Goal: Task Accomplishment & Management: Use online tool/utility

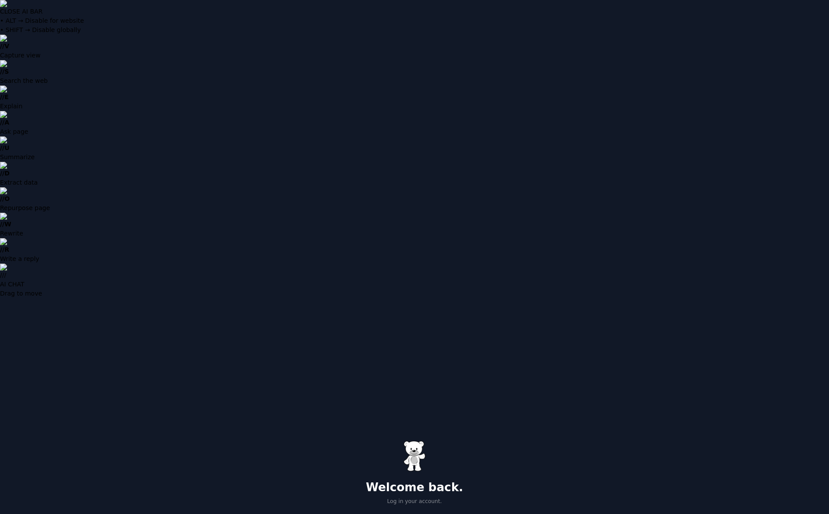
type input "**********"
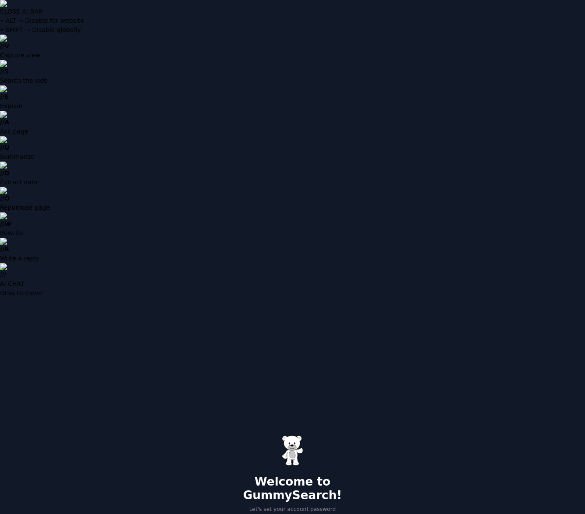
type input "**********"
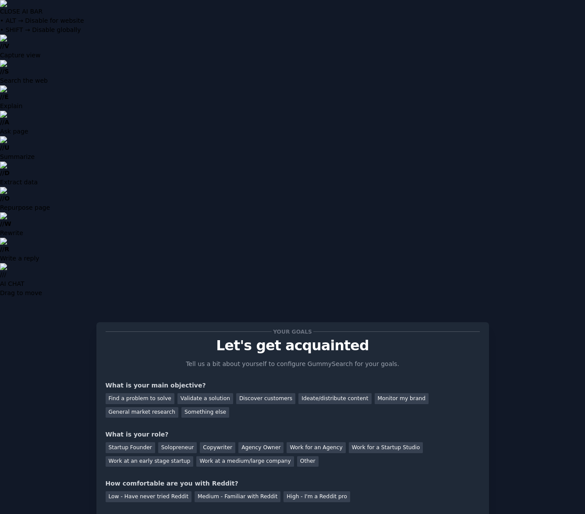
click at [154, 394] on div "Find a problem to solve" at bounding box center [140, 399] width 69 height 11
click at [183, 394] on div "Validate a solution" at bounding box center [205, 399] width 56 height 11
click at [152, 394] on div "Find a problem to solve" at bounding box center [140, 399] width 69 height 11
click at [172, 443] on div "Solopreneur" at bounding box center [177, 448] width 39 height 11
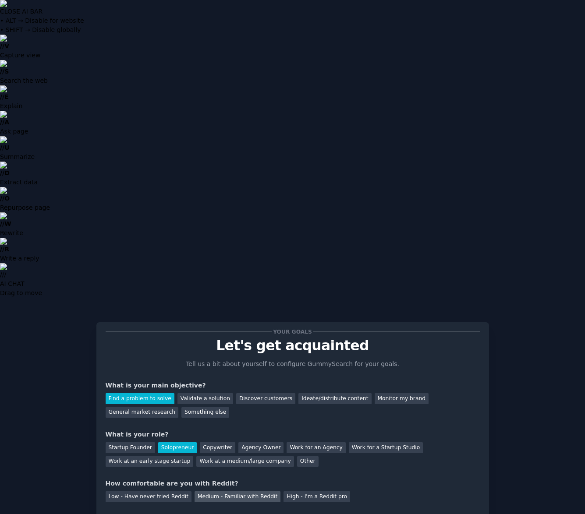
click at [234, 492] on div "Medium - Familiar with Reddit" at bounding box center [238, 497] width 86 height 11
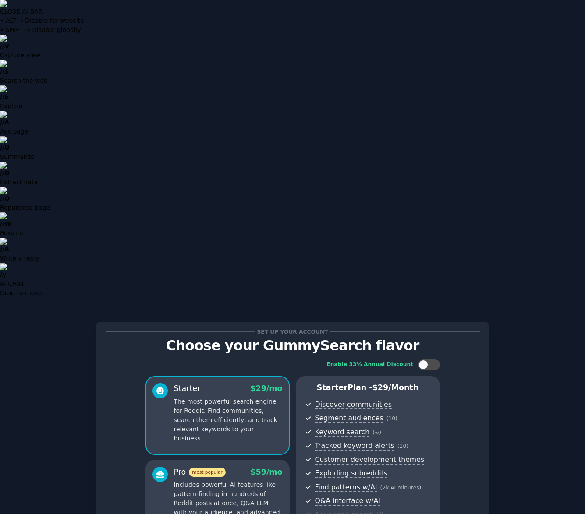
click at [251, 481] on p "Includes powerful AI features like pattern-finding in hundreds of Reddit posts …" at bounding box center [228, 504] width 109 height 46
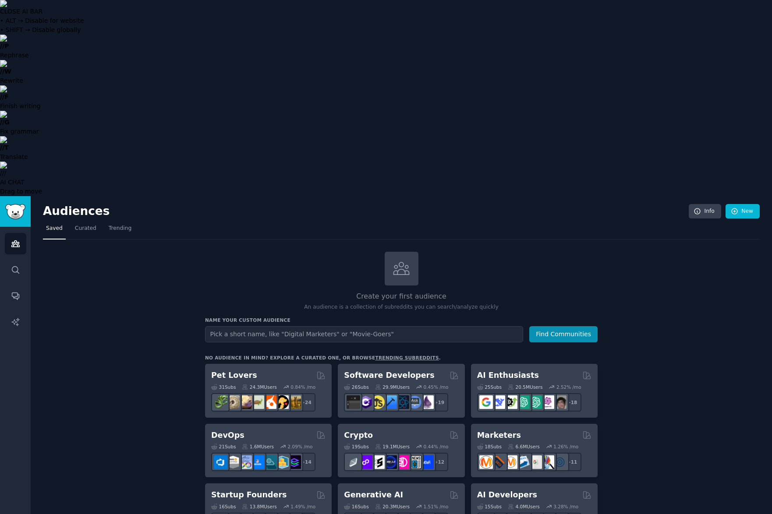
click at [262, 326] on input "text" at bounding box center [364, 334] width 318 height 16
type input "cybersecurity"
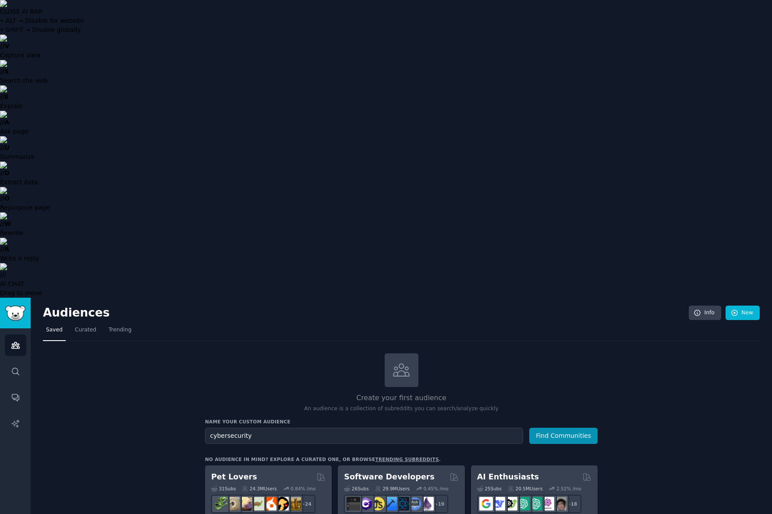
click at [585, 428] on button "Find Communities" at bounding box center [563, 436] width 68 height 16
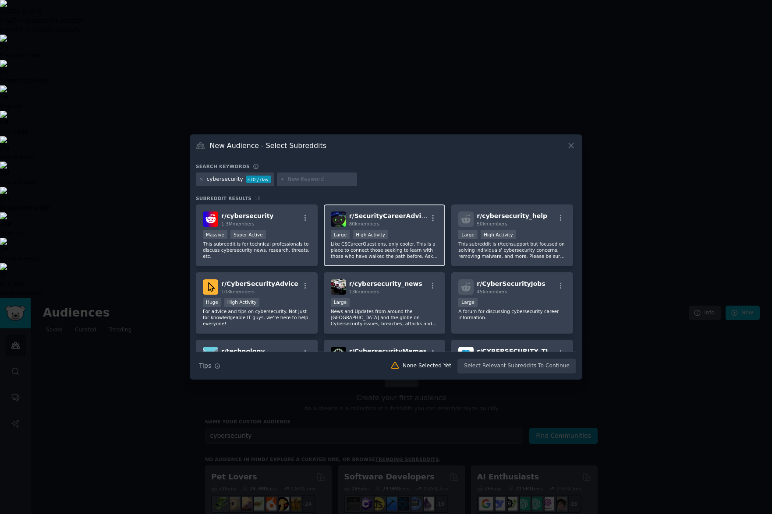
click at [407, 248] on p "Like CSCareerQuestions, only cooler. This is a place to connect those seeking t…" at bounding box center [385, 250] width 108 height 18
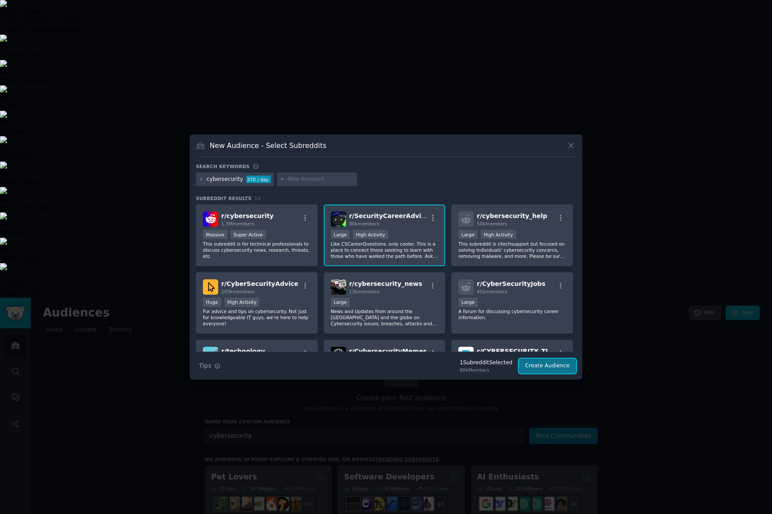
click at [546, 368] on button "Create Audience" at bounding box center [548, 366] width 58 height 15
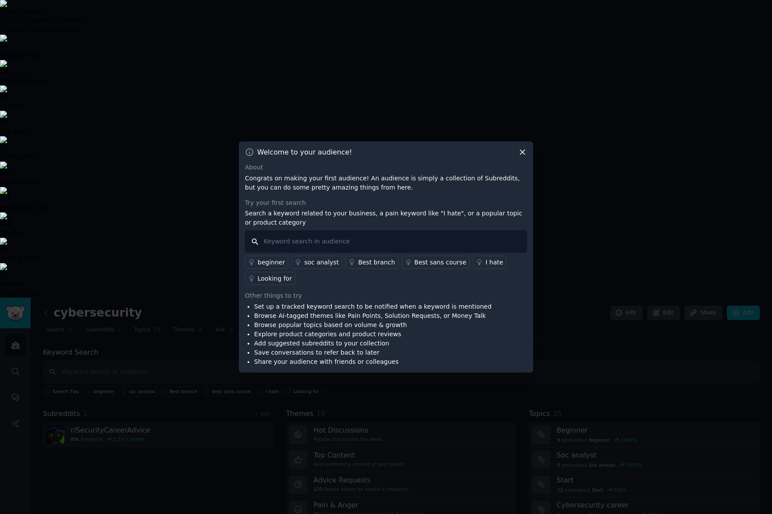
click at [331, 241] on input "text" at bounding box center [386, 242] width 282 height 22
type input "I need"
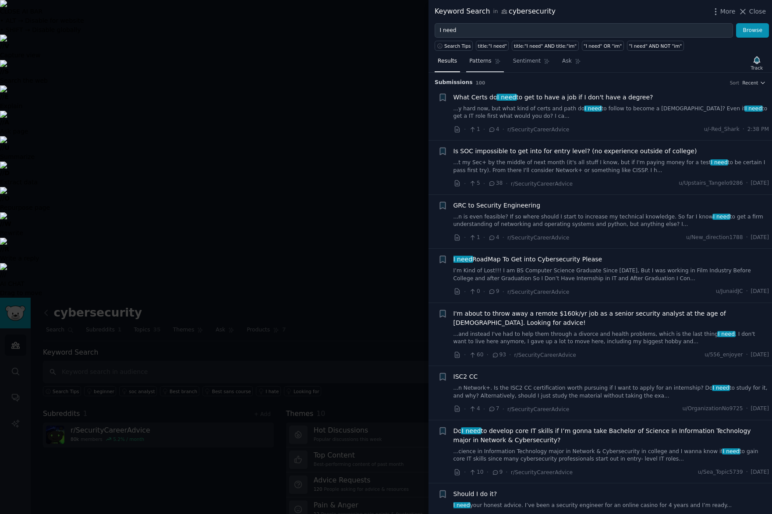
click at [475, 65] on span "Patterns" at bounding box center [480, 61] width 22 height 8
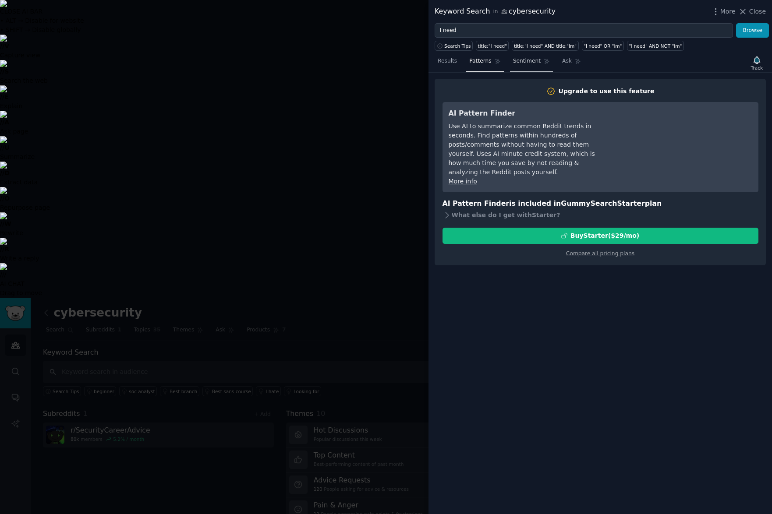
click at [527, 63] on span "Sentiment" at bounding box center [527, 61] width 28 height 8
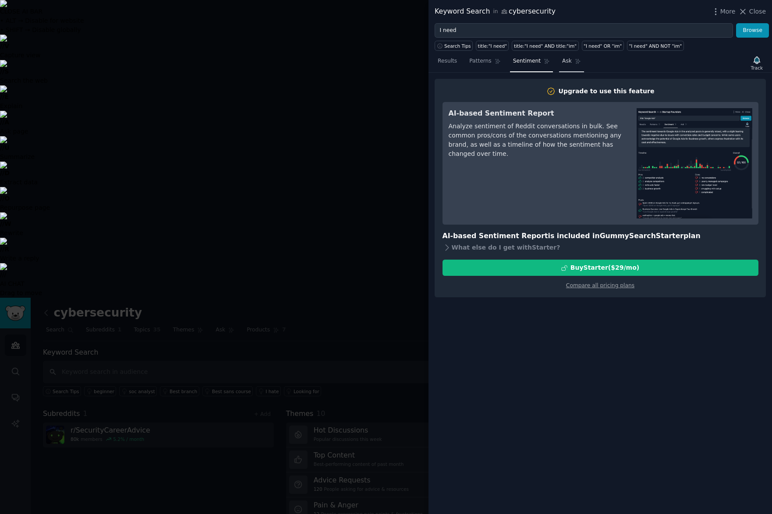
click at [562, 62] on span "Ask" at bounding box center [567, 61] width 10 height 8
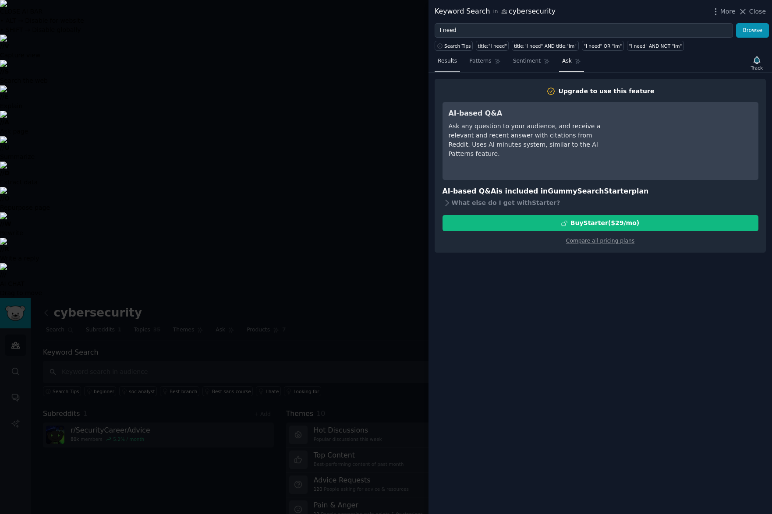
click at [443, 64] on span "Results" at bounding box center [447, 61] width 19 height 8
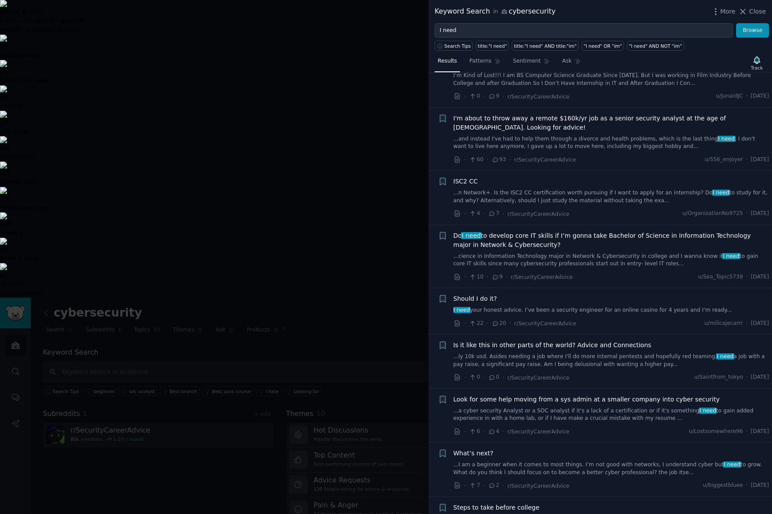
scroll to position [131, 0]
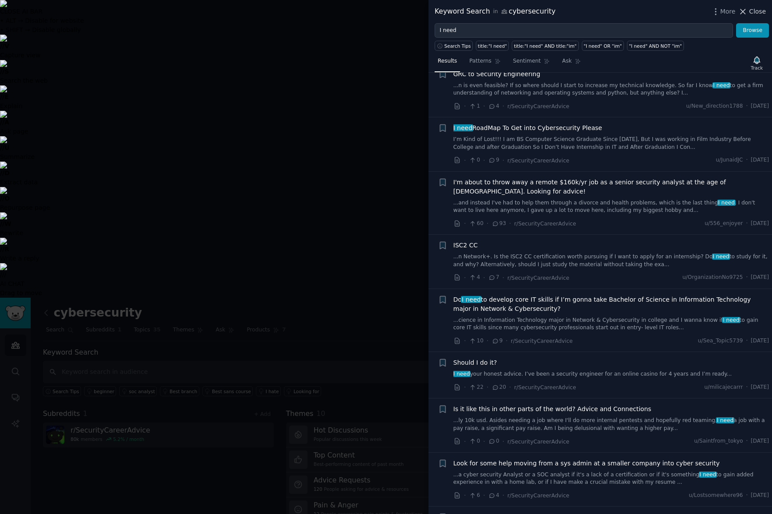
click at [585, 12] on span "Close" at bounding box center [757, 11] width 17 height 9
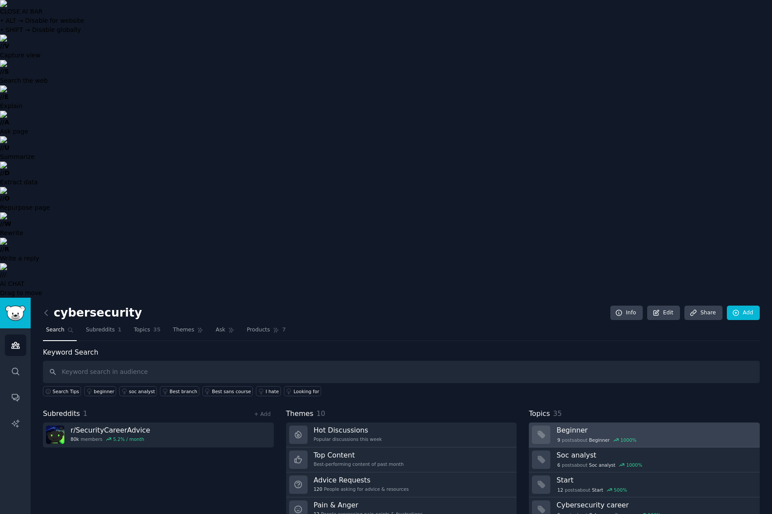
click at [571, 426] on h3 "Beginner" at bounding box center [655, 430] width 197 height 9
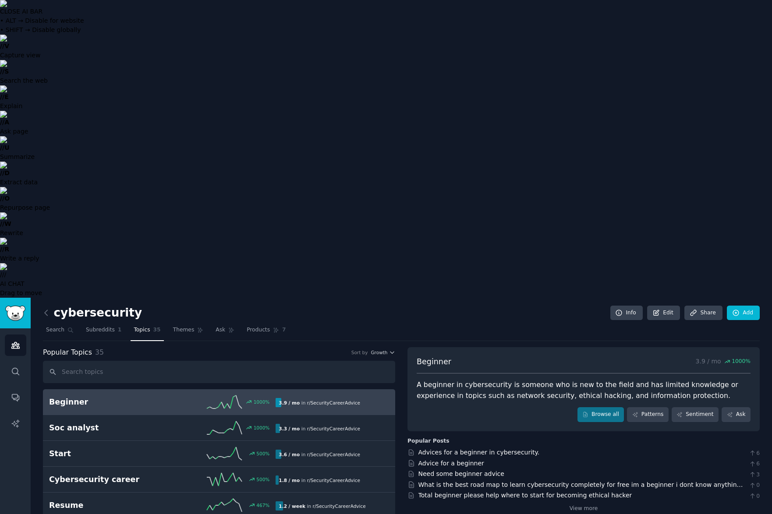
click at [157, 397] on h2 "Beginner" at bounding box center [106, 402] width 114 height 11
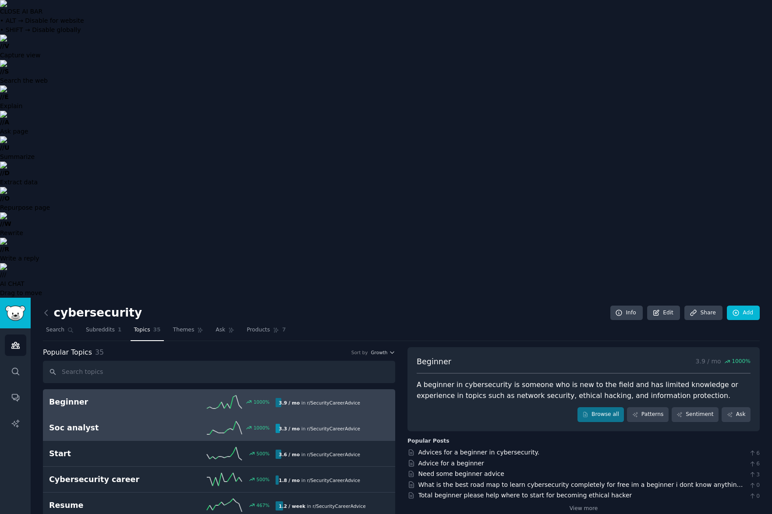
click at [161, 423] on h2 "Soc analyst" at bounding box center [106, 428] width 114 height 11
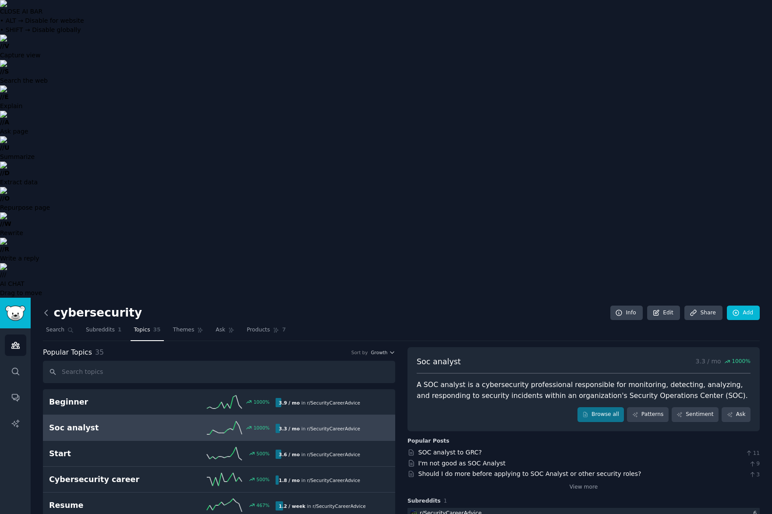
click at [46, 310] on icon at bounding box center [46, 312] width 3 height 5
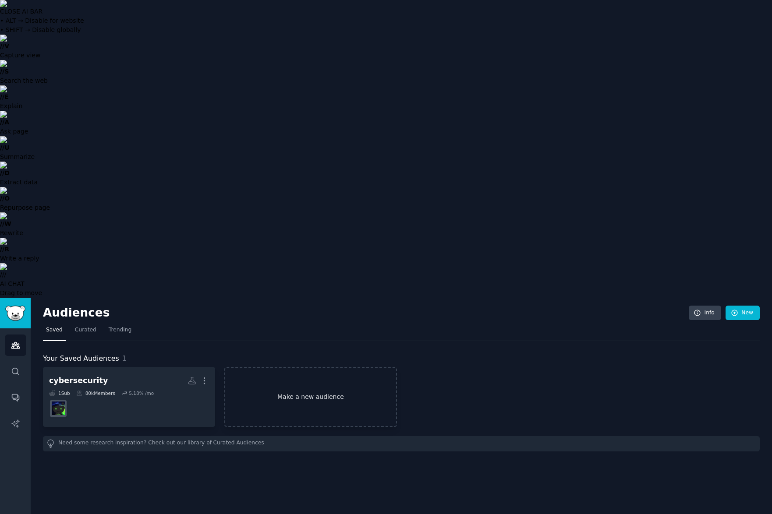
click at [284, 367] on link "Make a new audience" at bounding box center [310, 397] width 172 height 60
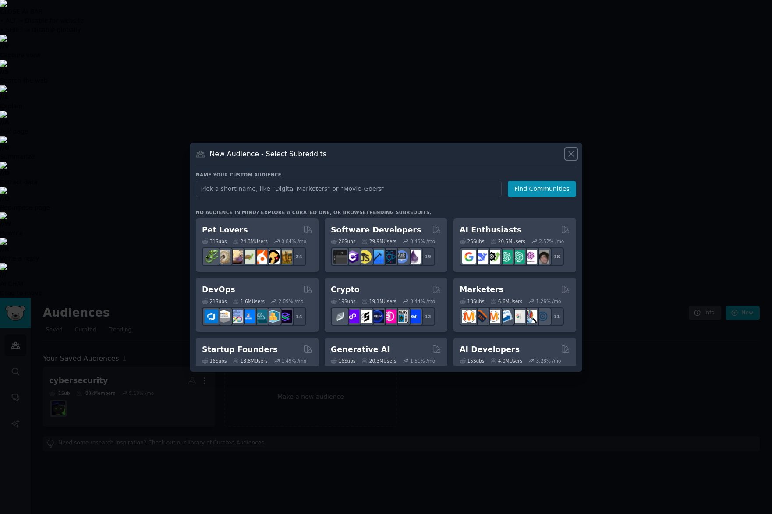
click at [570, 153] on icon at bounding box center [571, 153] width 9 height 9
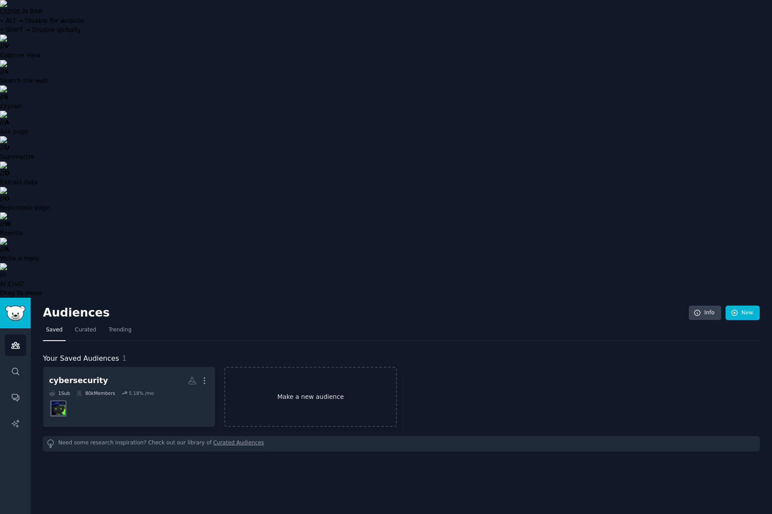
click at [303, 367] on link "Make a new audience" at bounding box center [310, 397] width 172 height 60
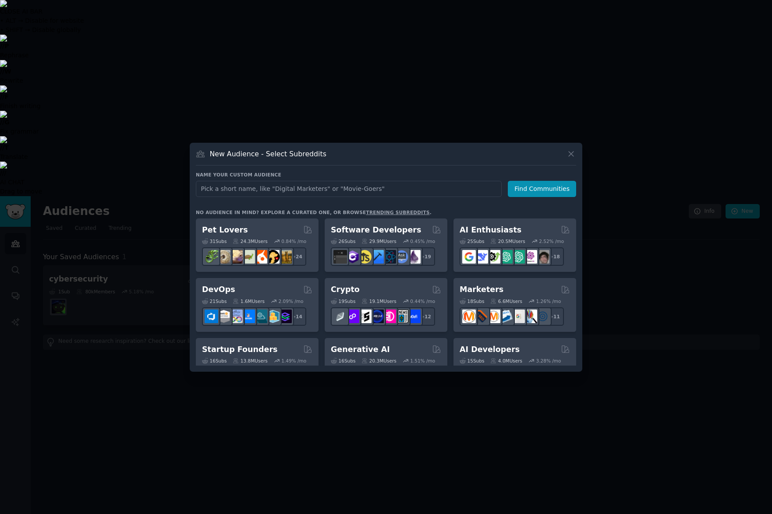
click at [367, 192] on input "text" at bounding box center [349, 189] width 306 height 16
type input "cybersecurity news"
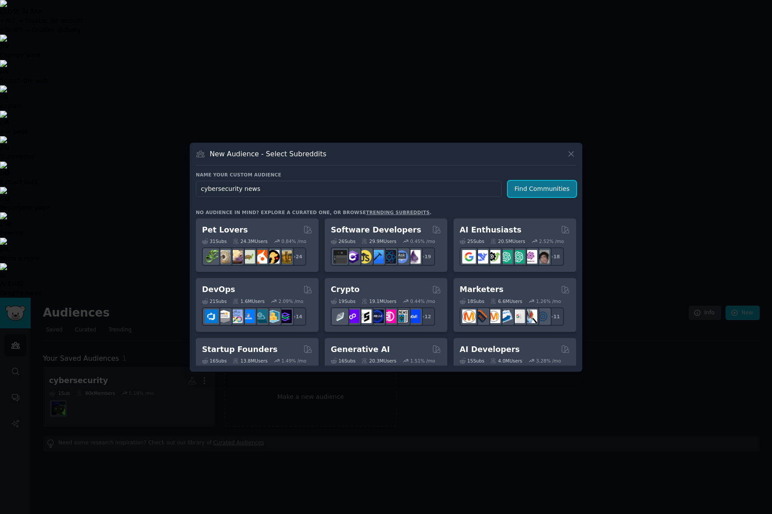
click at [555, 188] on button "Find Communities" at bounding box center [542, 189] width 68 height 16
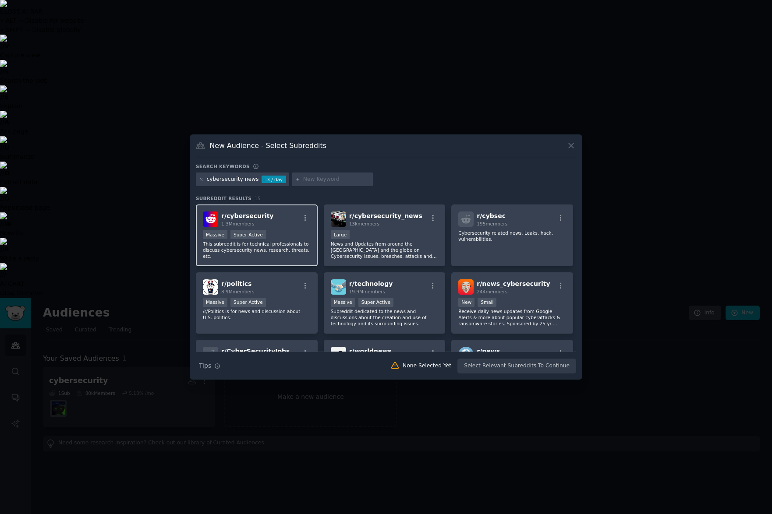
click at [287, 234] on div "Massive Super Active" at bounding box center [257, 235] width 108 height 11
click at [543, 373] on button "Create Audience" at bounding box center [548, 366] width 58 height 15
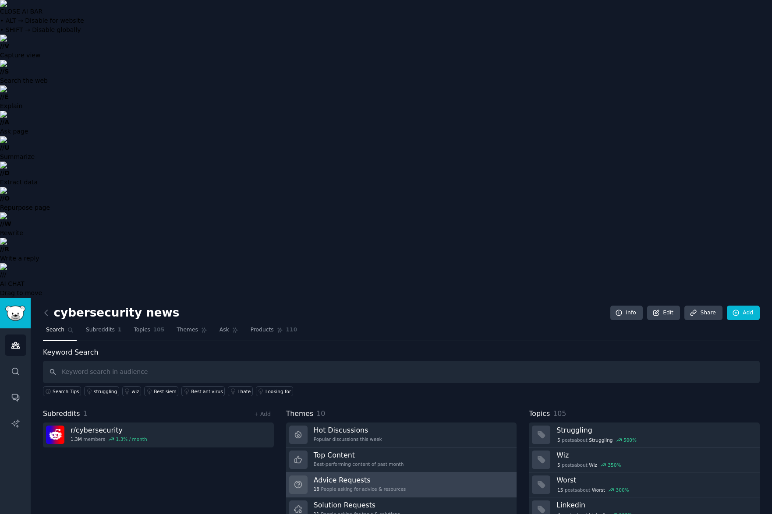
click at [383, 476] on h3 "Advice Requests" at bounding box center [360, 480] width 92 height 9
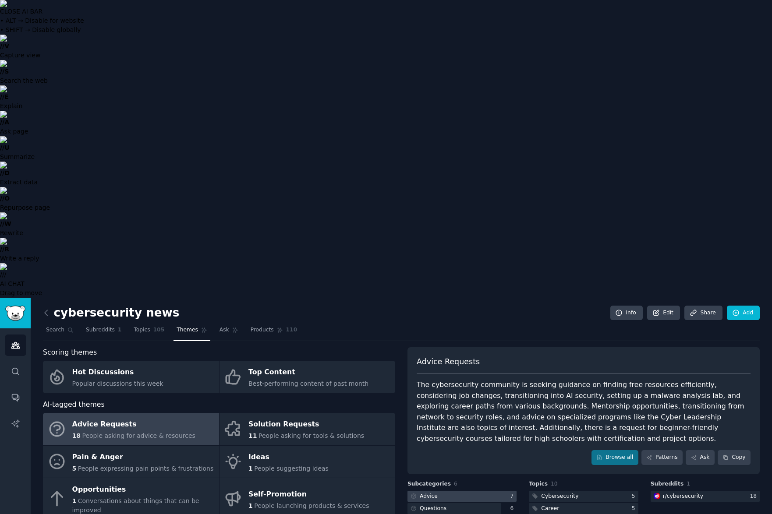
click at [486, 491] on div at bounding box center [462, 496] width 109 height 11
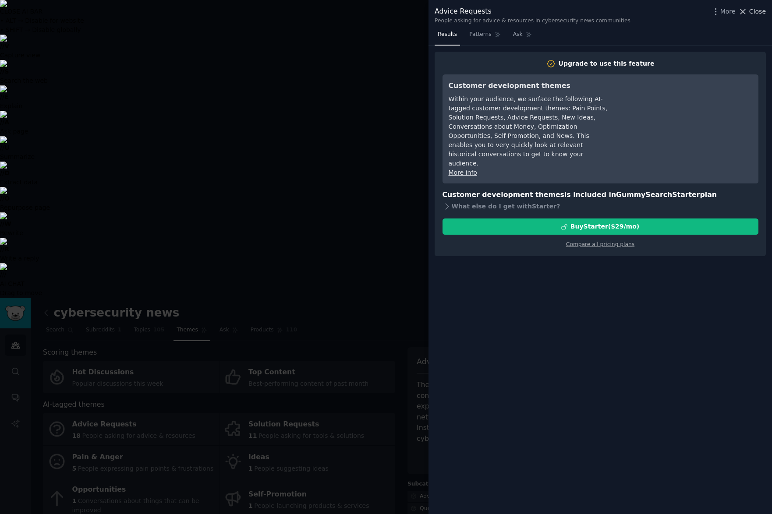
click at [585, 7] on span "Close" at bounding box center [757, 11] width 17 height 9
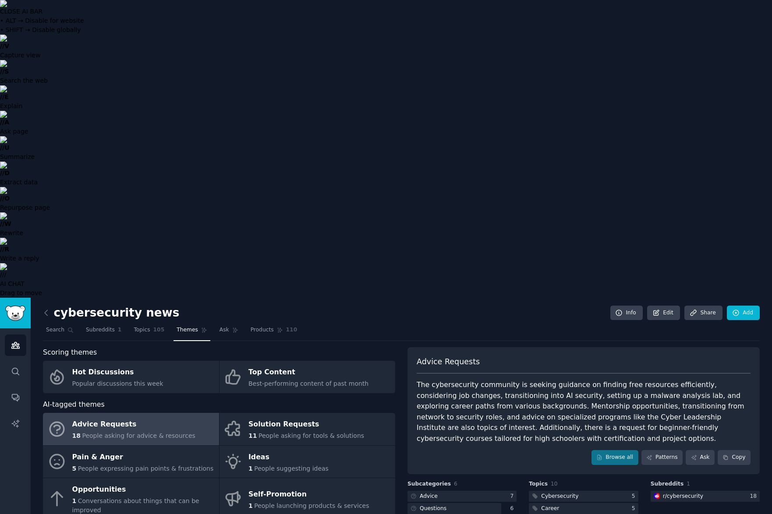
drag, startPoint x: 223, startPoint y: 220, endPoint x: 230, endPoint y: 220, distance: 6.1
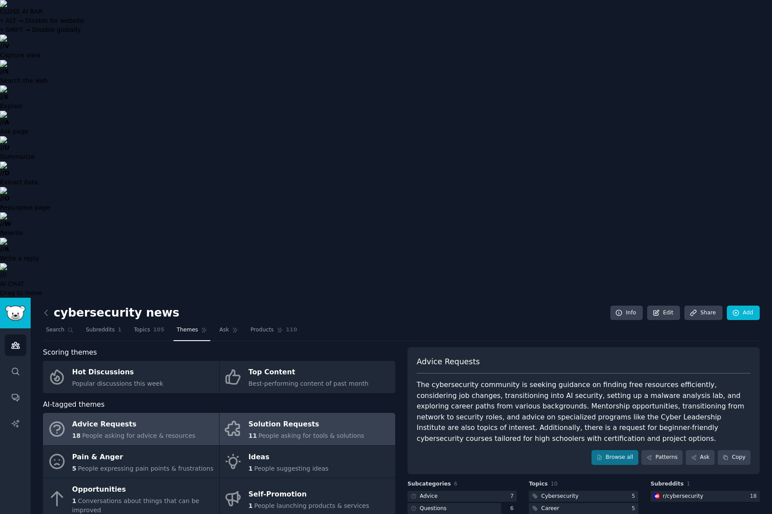
click at [298, 418] on div "Solution Requests" at bounding box center [306, 425] width 116 height 14
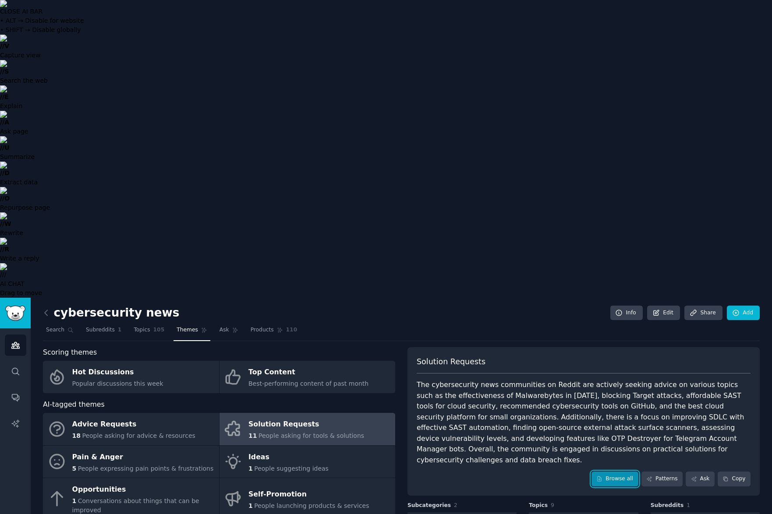
click at [585, 472] on link "Browse all" at bounding box center [615, 479] width 47 height 15
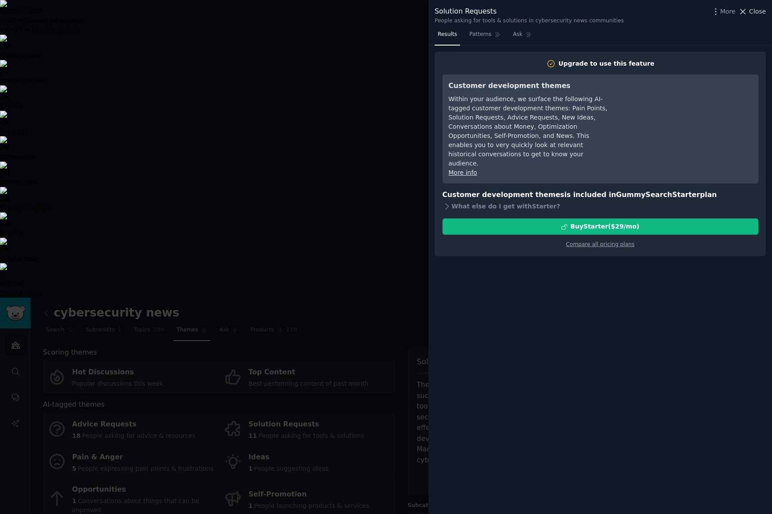
click at [585, 15] on span "Close" at bounding box center [757, 11] width 17 height 9
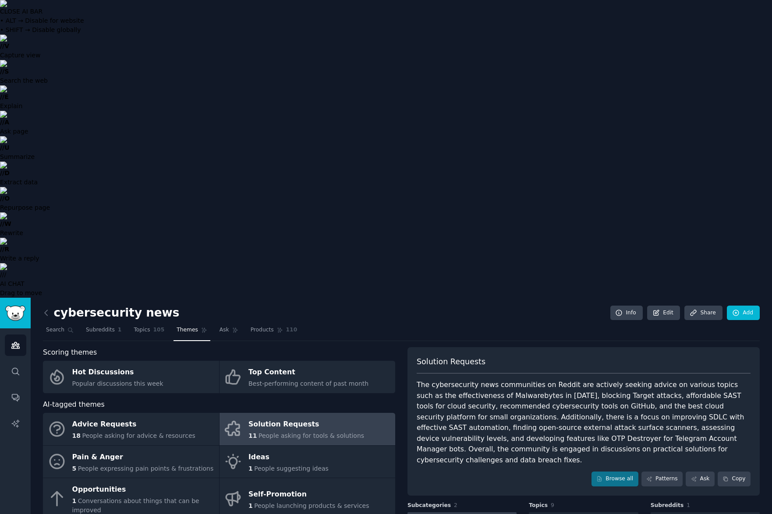
click at [453, 513] on div "Software Tool" at bounding box center [433, 518] width 50 height 11
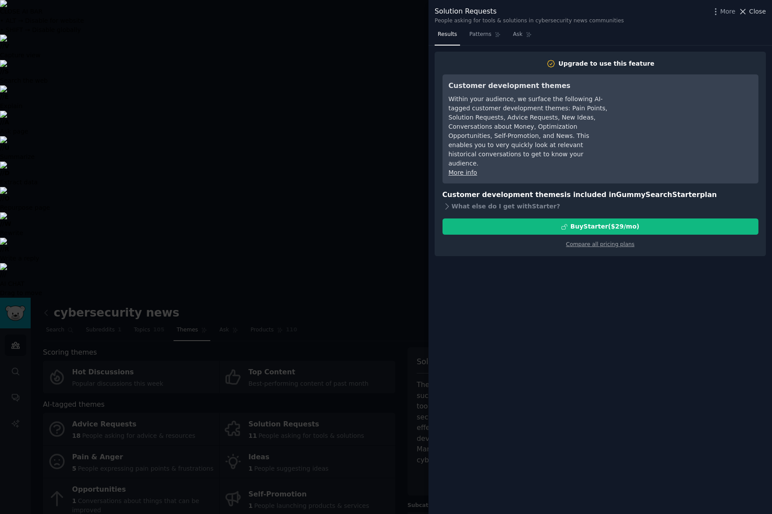
click at [585, 10] on span "Close" at bounding box center [757, 11] width 17 height 9
